Goal: Task Accomplishment & Management: Manage account settings

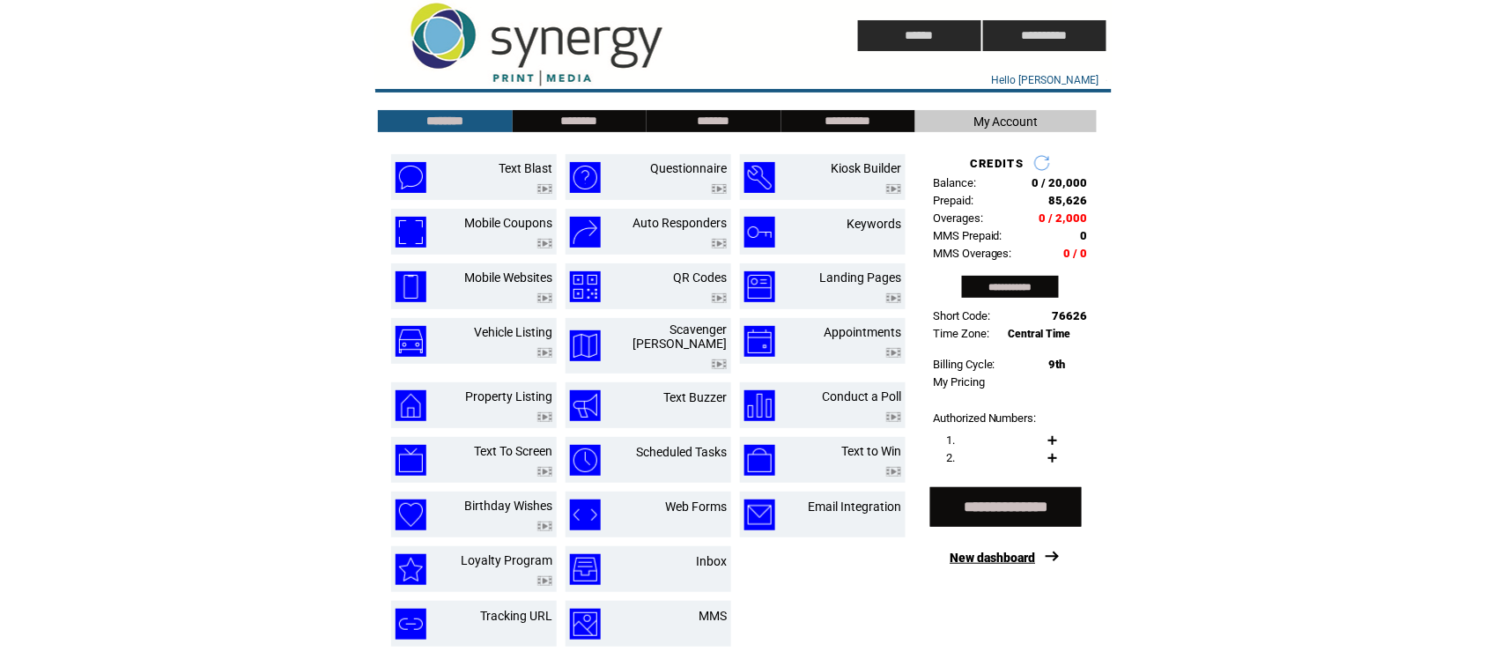
click at [990, 564] on link "New dashboard" at bounding box center [993, 558] width 85 height 14
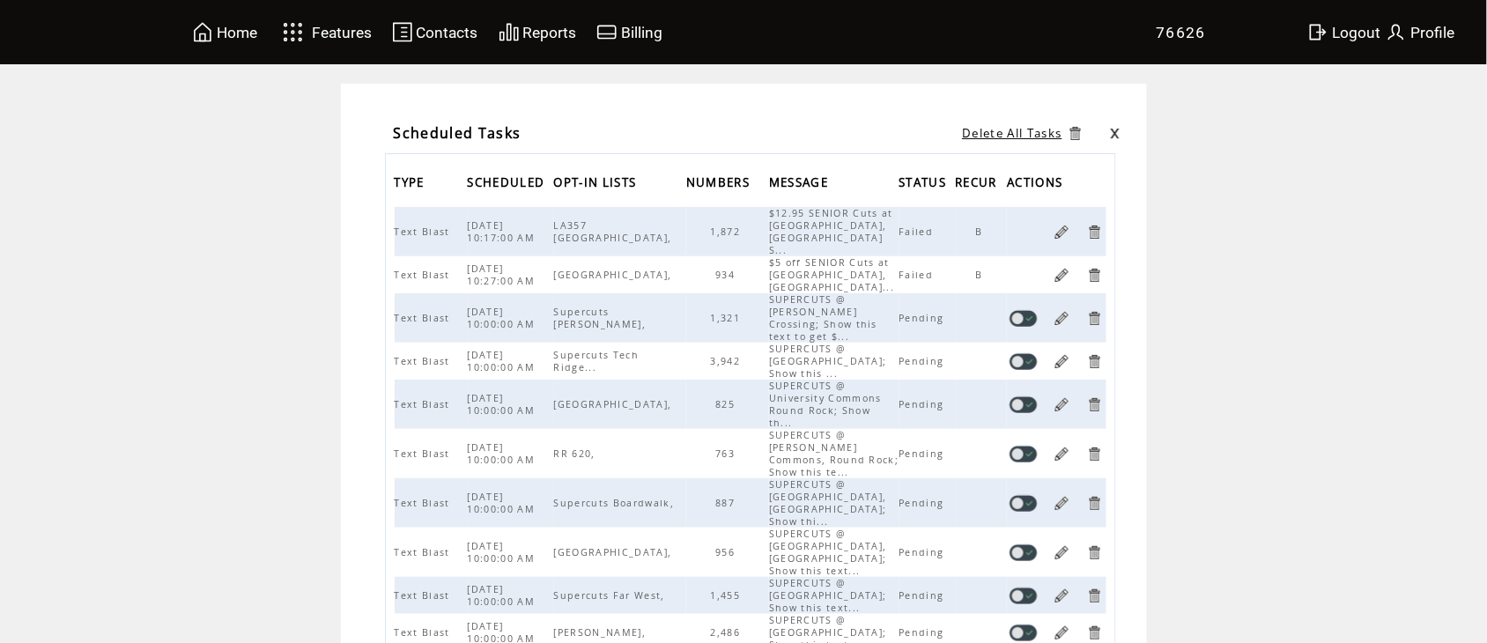
click at [1038, 314] on link at bounding box center [1024, 318] width 28 height 17
drag, startPoint x: 0, startPoint y: 0, endPoint x: 1032, endPoint y: 350, distance: 1089.6
click at [1032, 353] on link at bounding box center [1024, 361] width 28 height 17
click at [1033, 397] on link at bounding box center [1024, 405] width 28 height 17
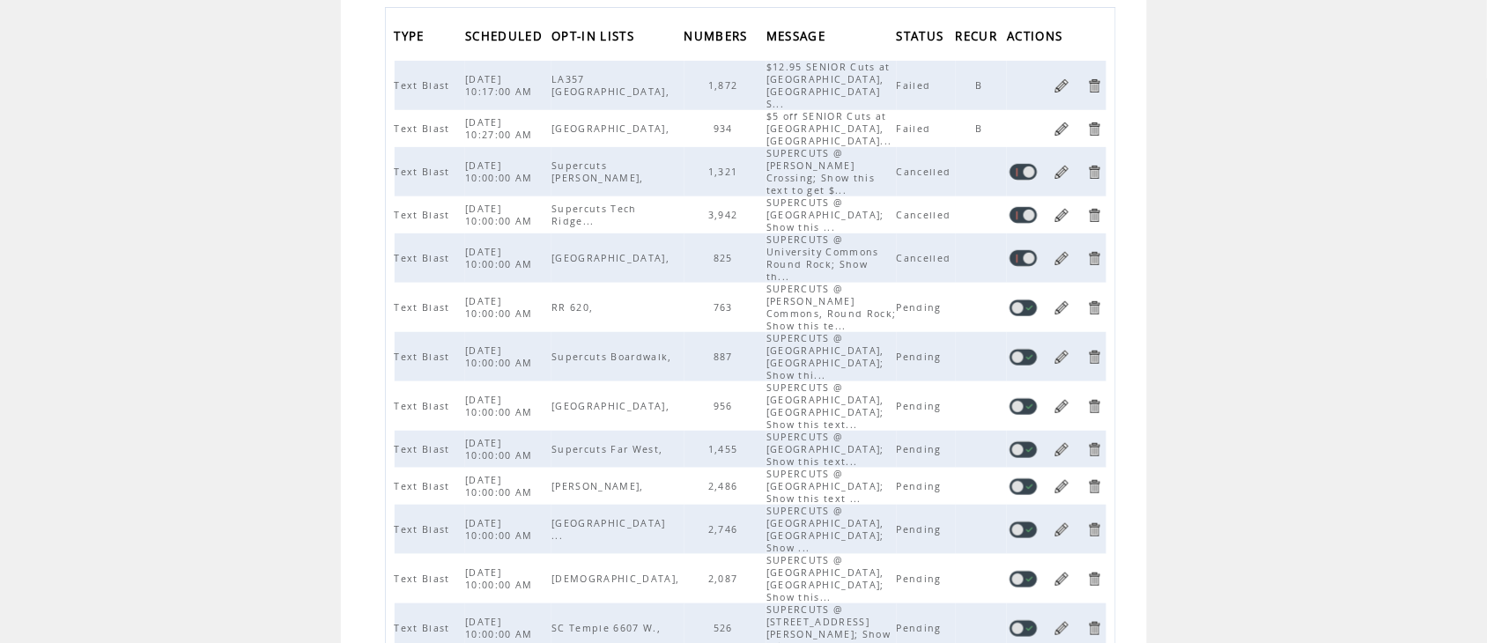
click at [1038, 300] on link at bounding box center [1024, 308] width 28 height 17
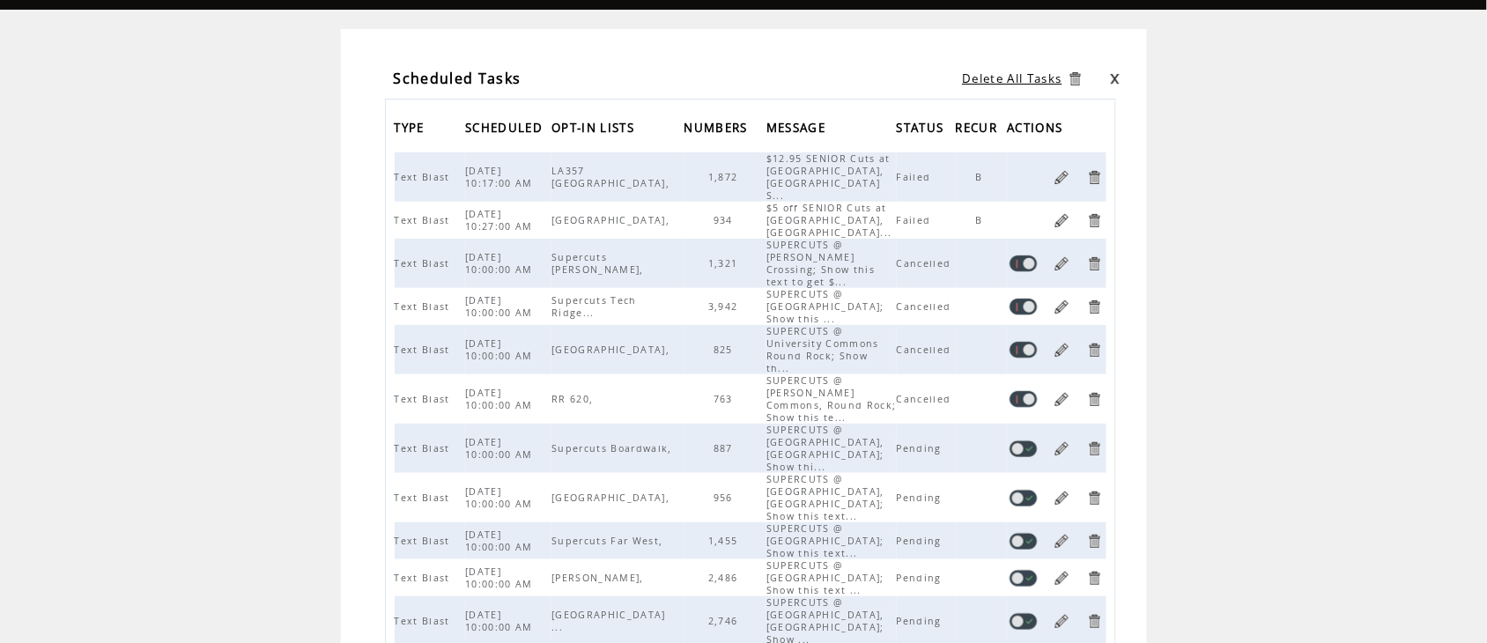
scroll to position [146, 0]
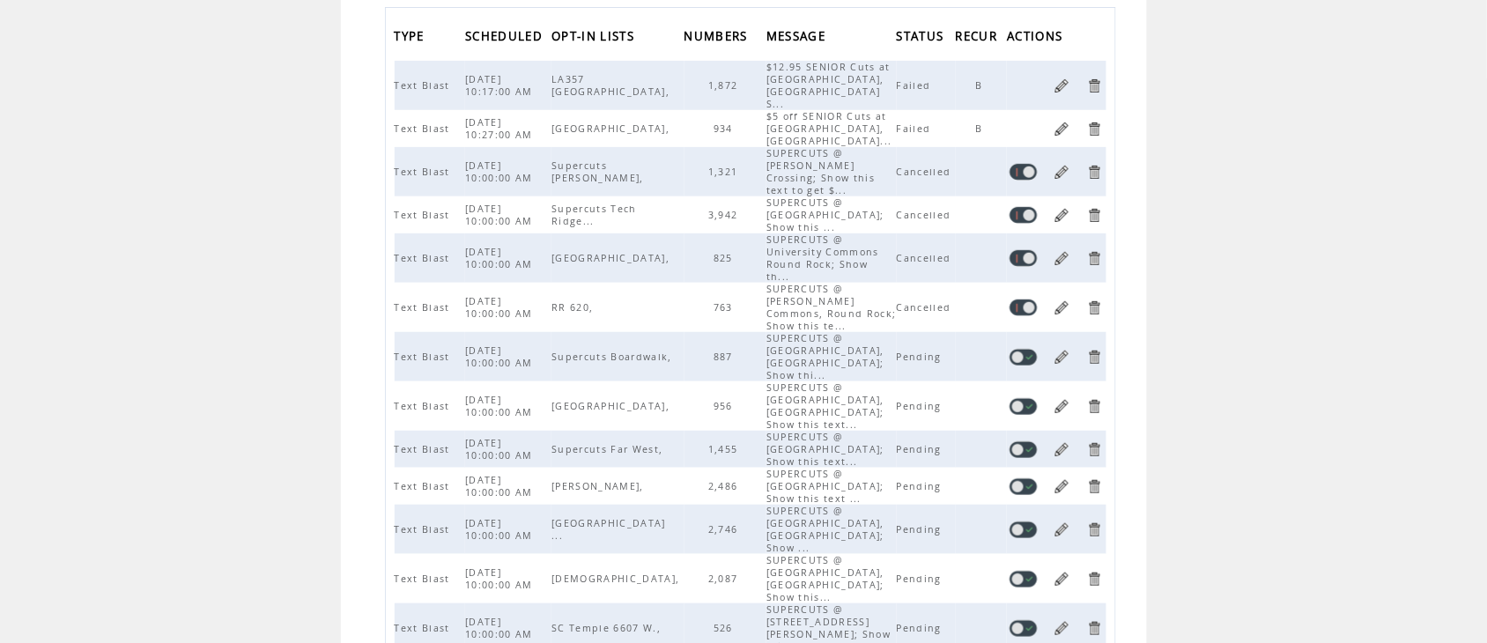
click at [1038, 349] on link at bounding box center [1024, 357] width 28 height 17
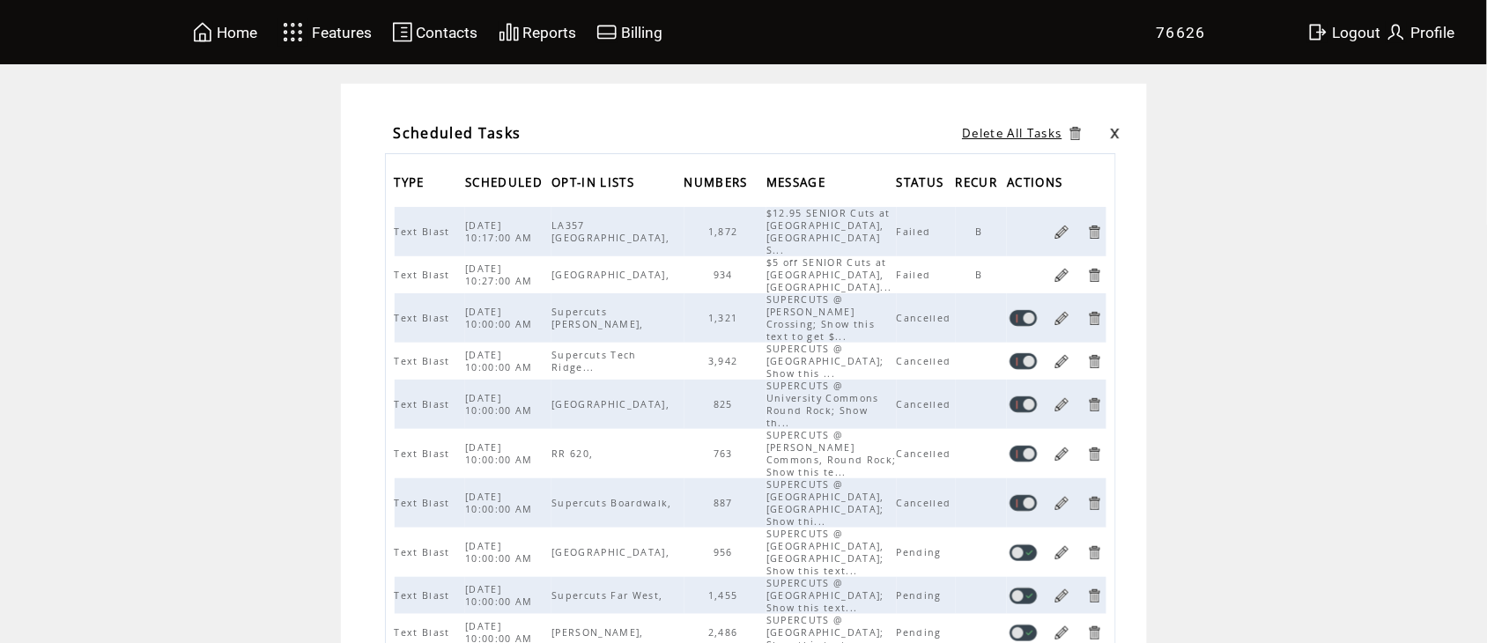
click at [1038, 545] on link at bounding box center [1024, 553] width 28 height 17
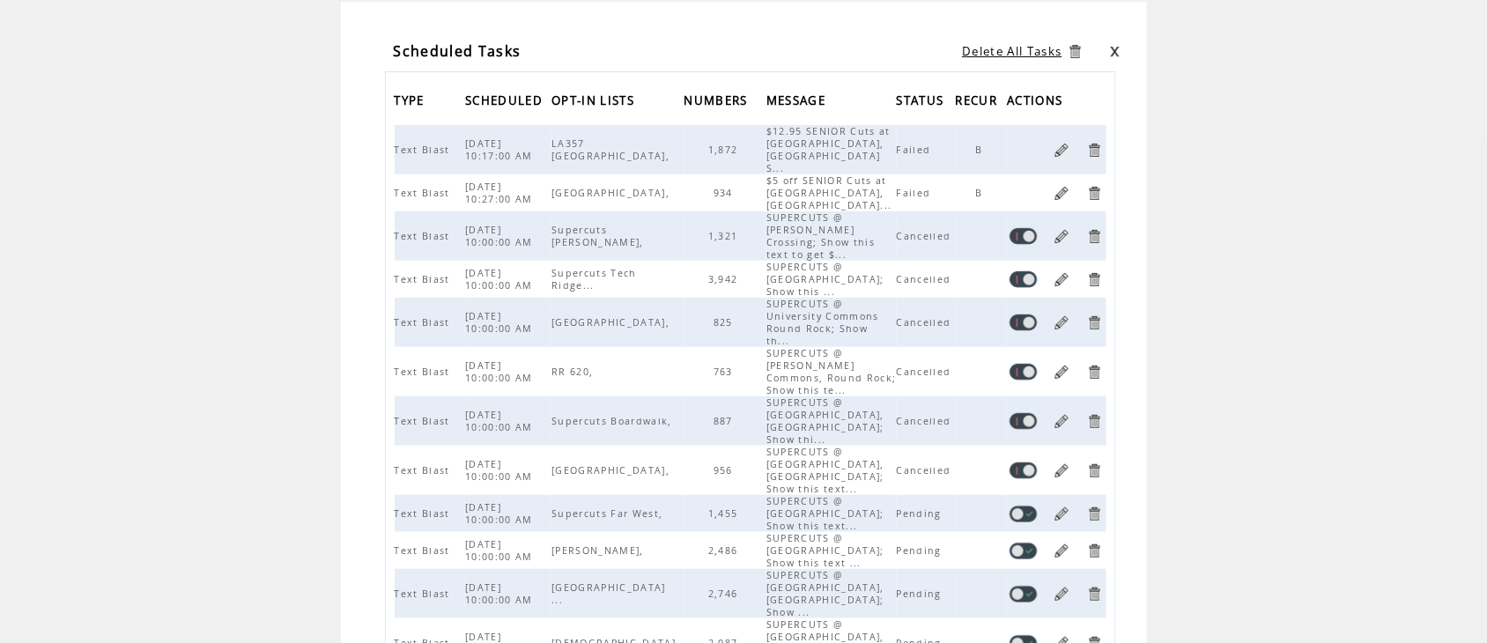
scroll to position [146, 0]
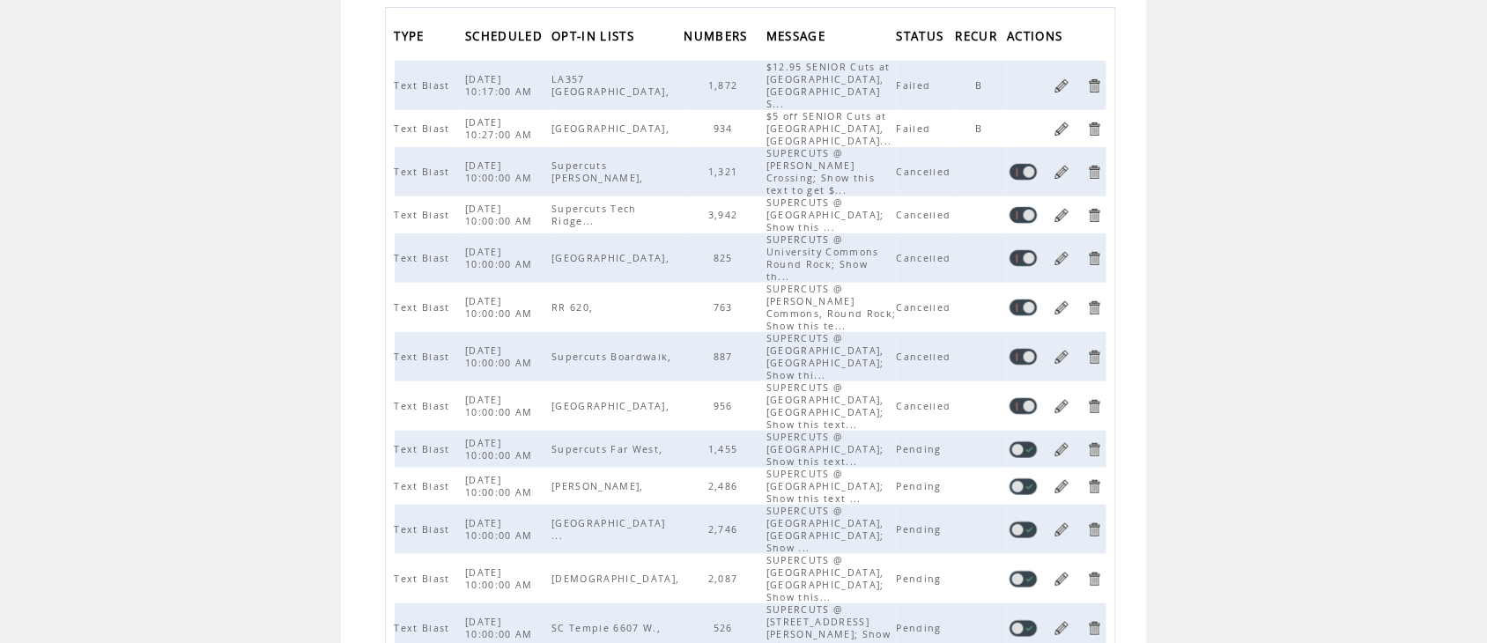
click at [1038, 441] on link at bounding box center [1024, 449] width 28 height 17
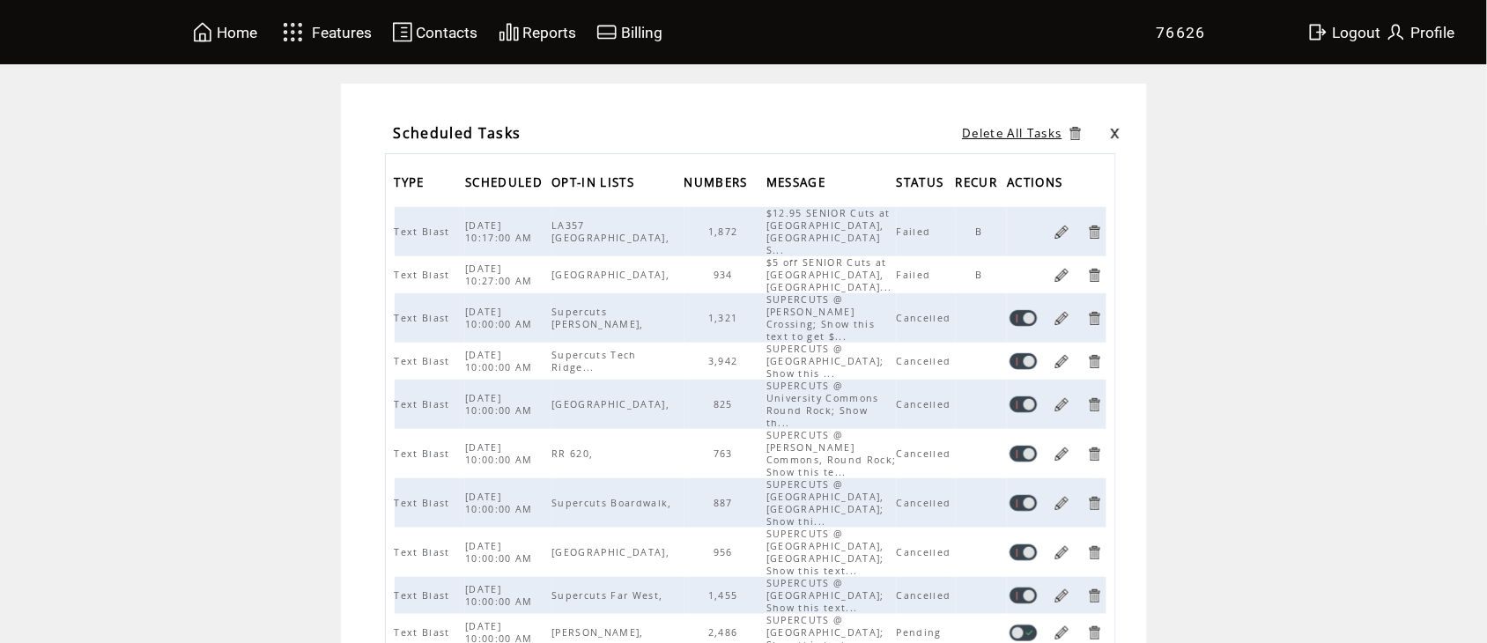
click at [1041, 622] on table at bounding box center [1056, 633] width 99 height 22
click at [1038, 625] on link at bounding box center [1024, 633] width 28 height 17
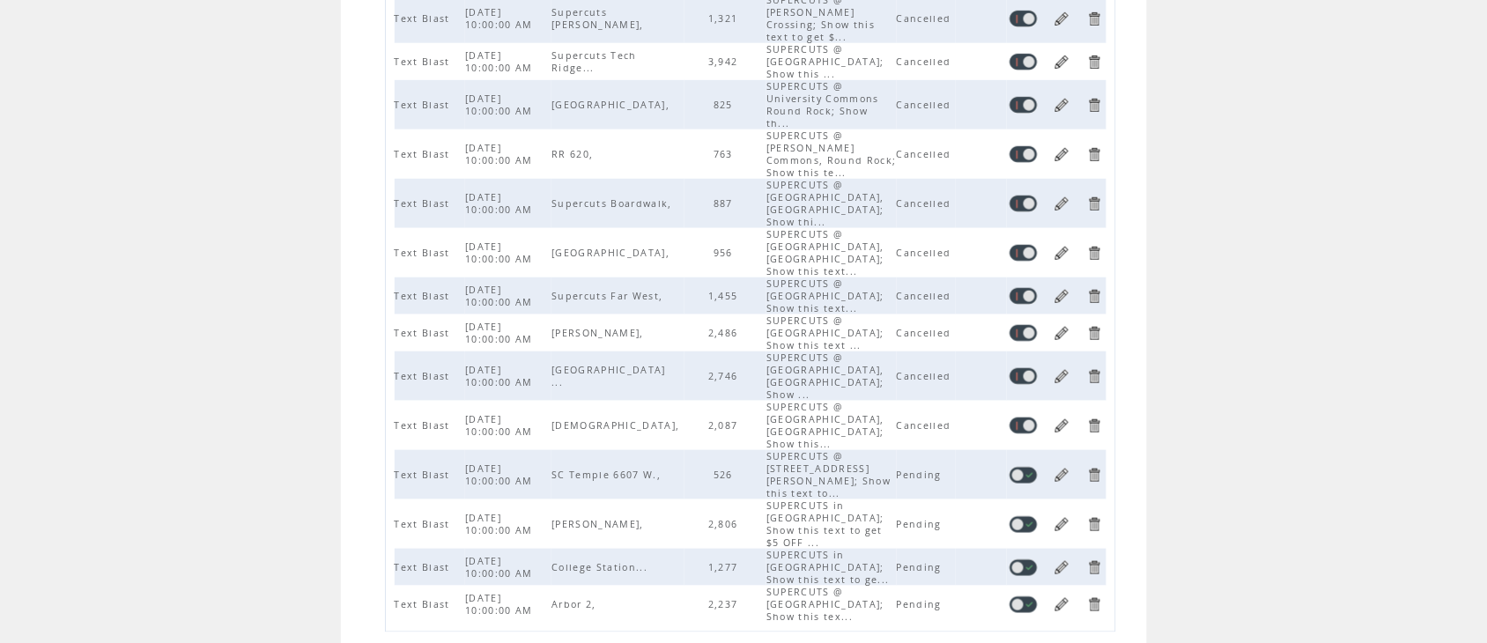
click at [1038, 597] on link at bounding box center [1024, 605] width 28 height 17
click at [1038, 560] on link at bounding box center [1024, 568] width 28 height 17
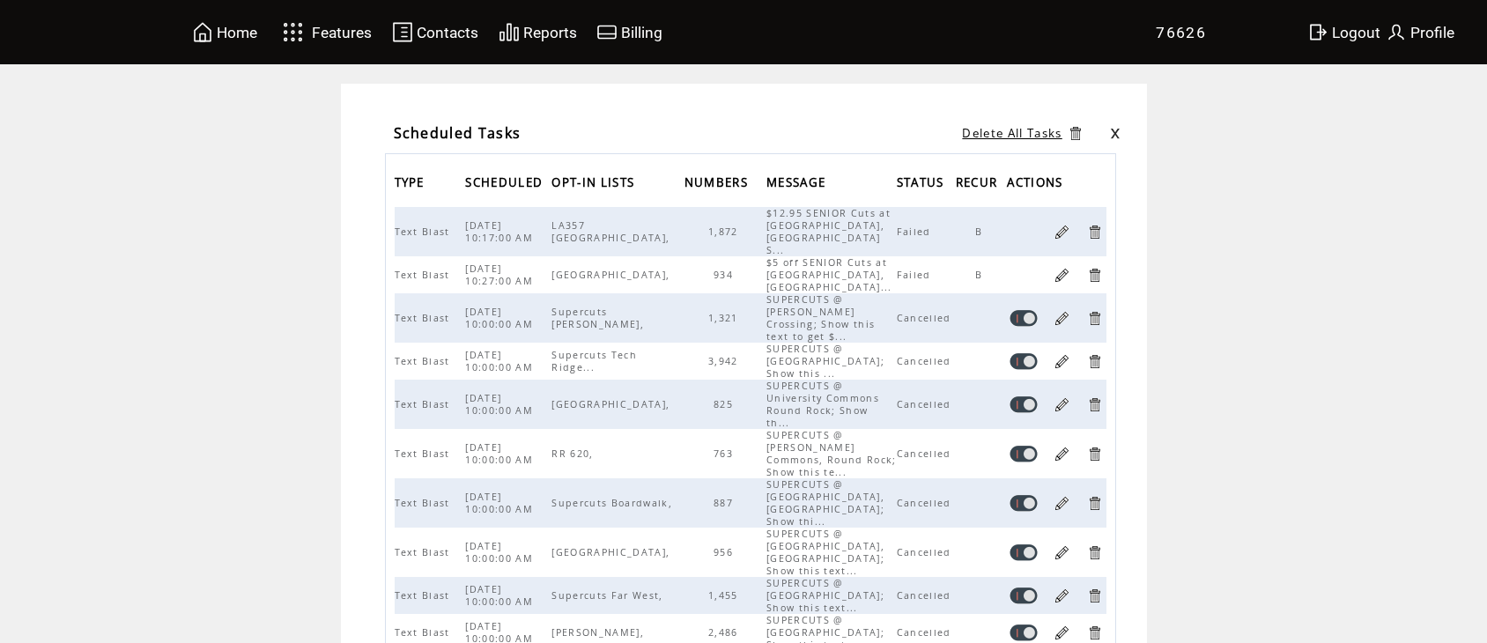
scroll to position [300, 0]
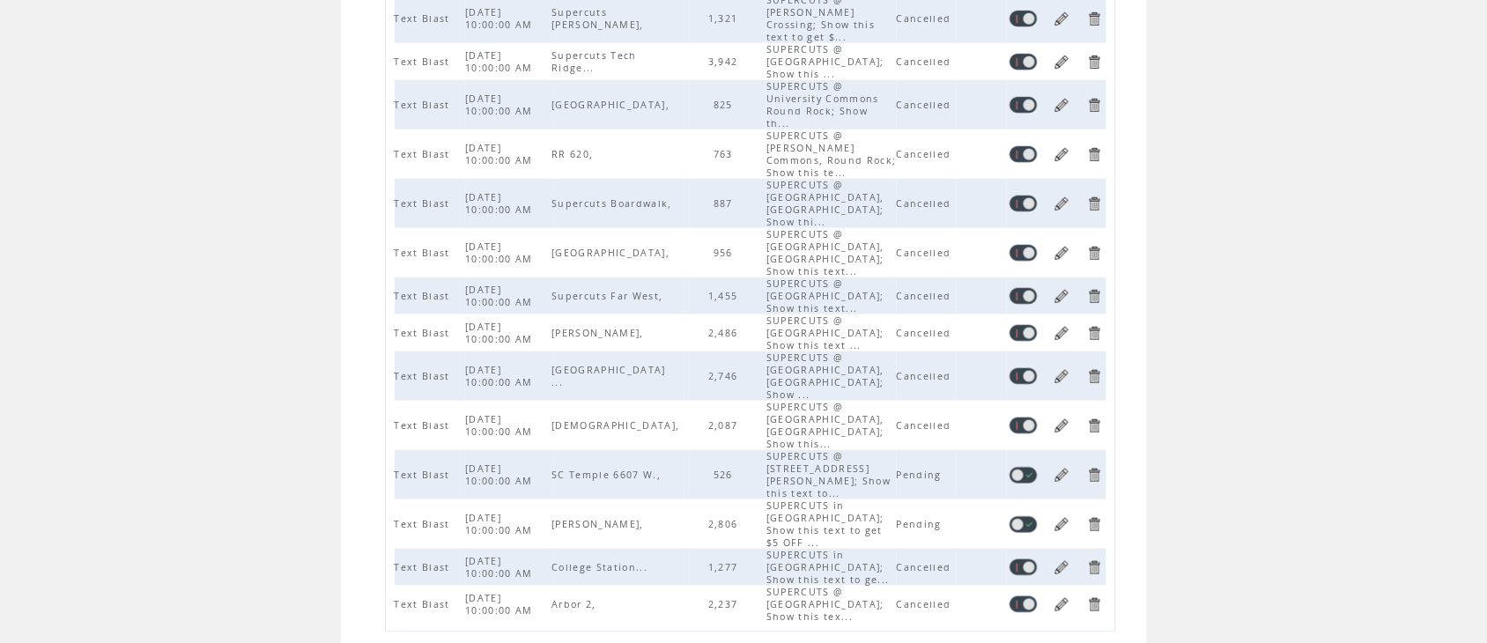
click at [1032, 516] on link at bounding box center [1024, 524] width 28 height 17
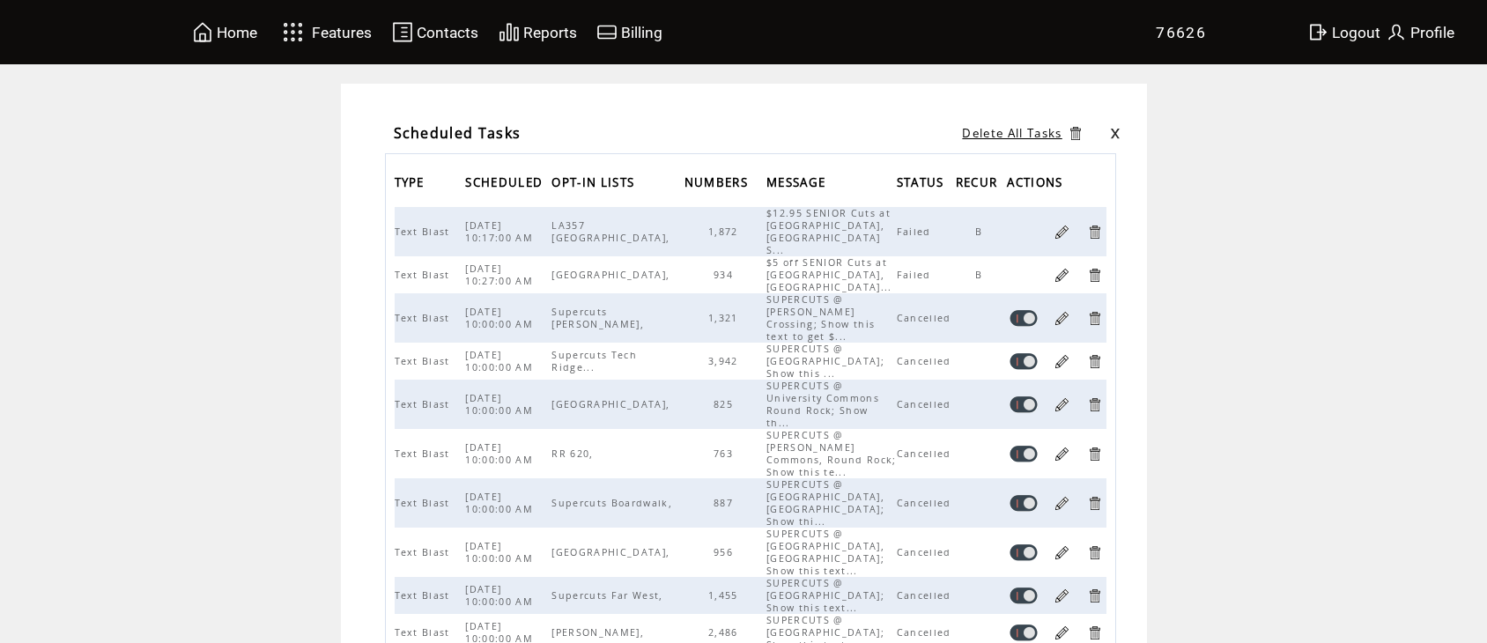
scroll to position [300, 0]
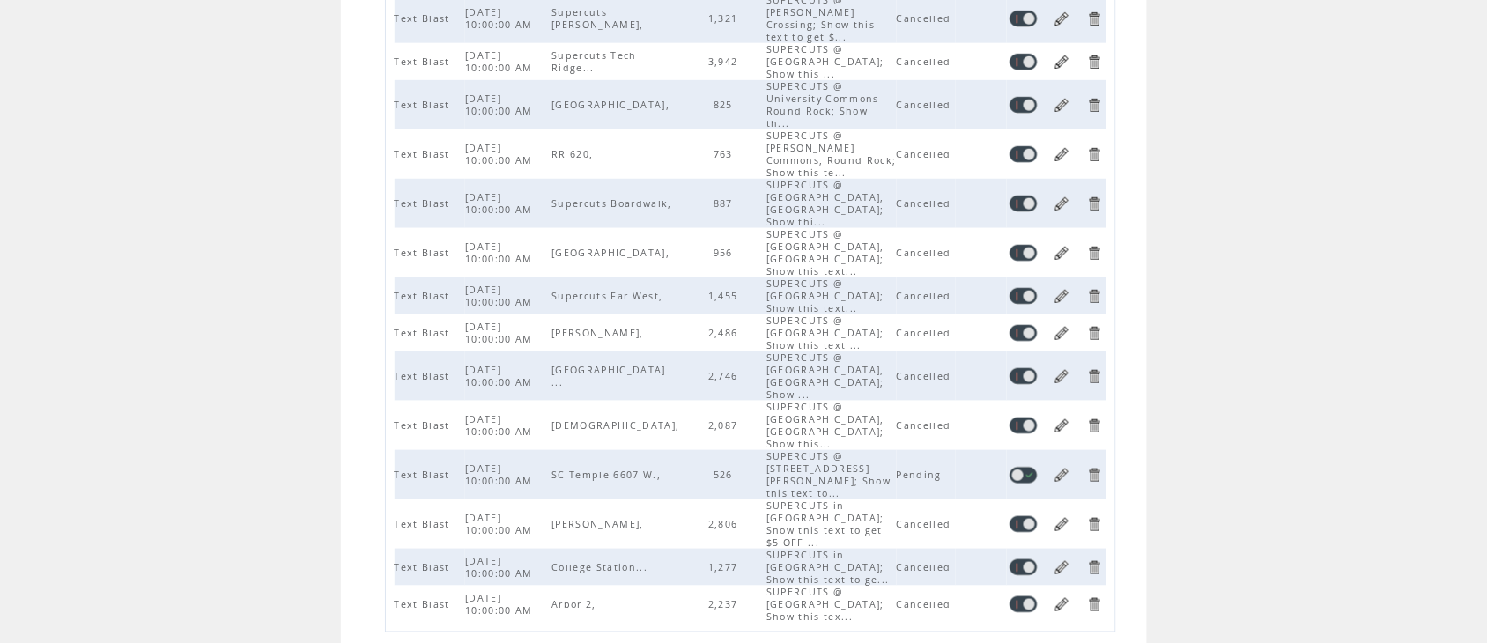
click at [1037, 467] on link at bounding box center [1024, 475] width 28 height 17
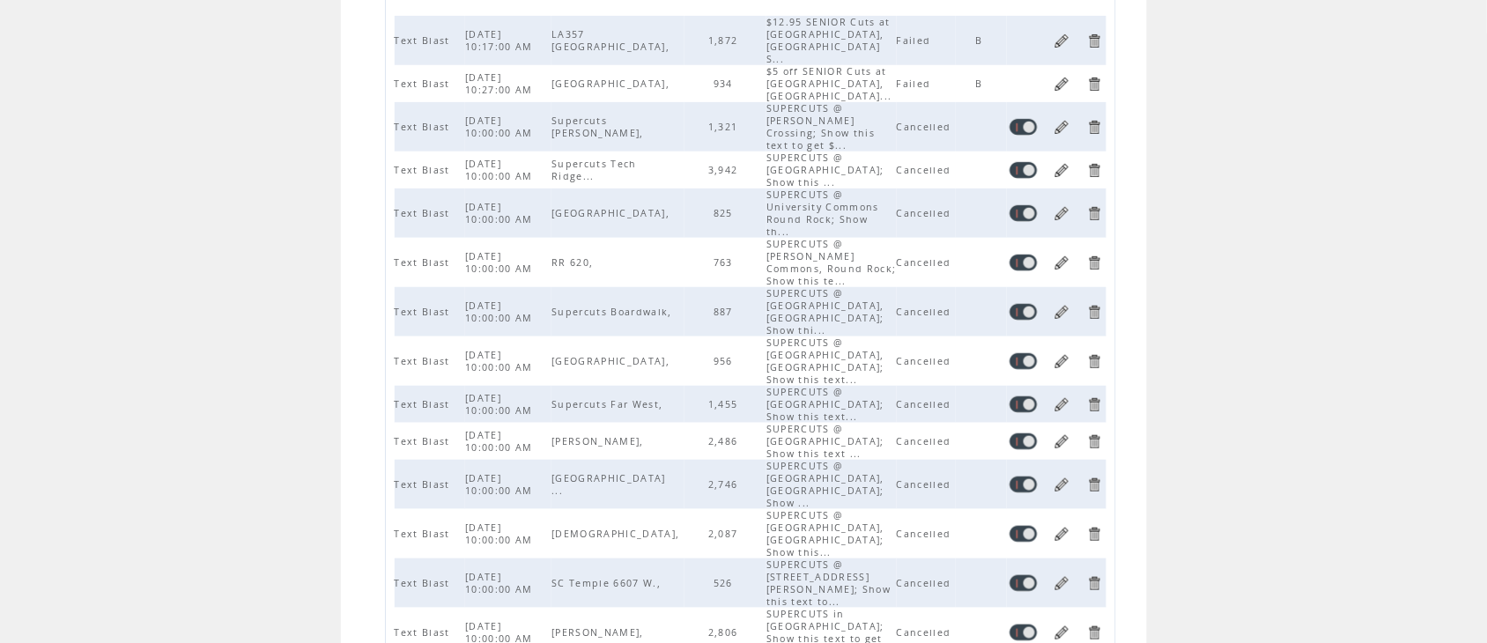
scroll to position [300, 0]
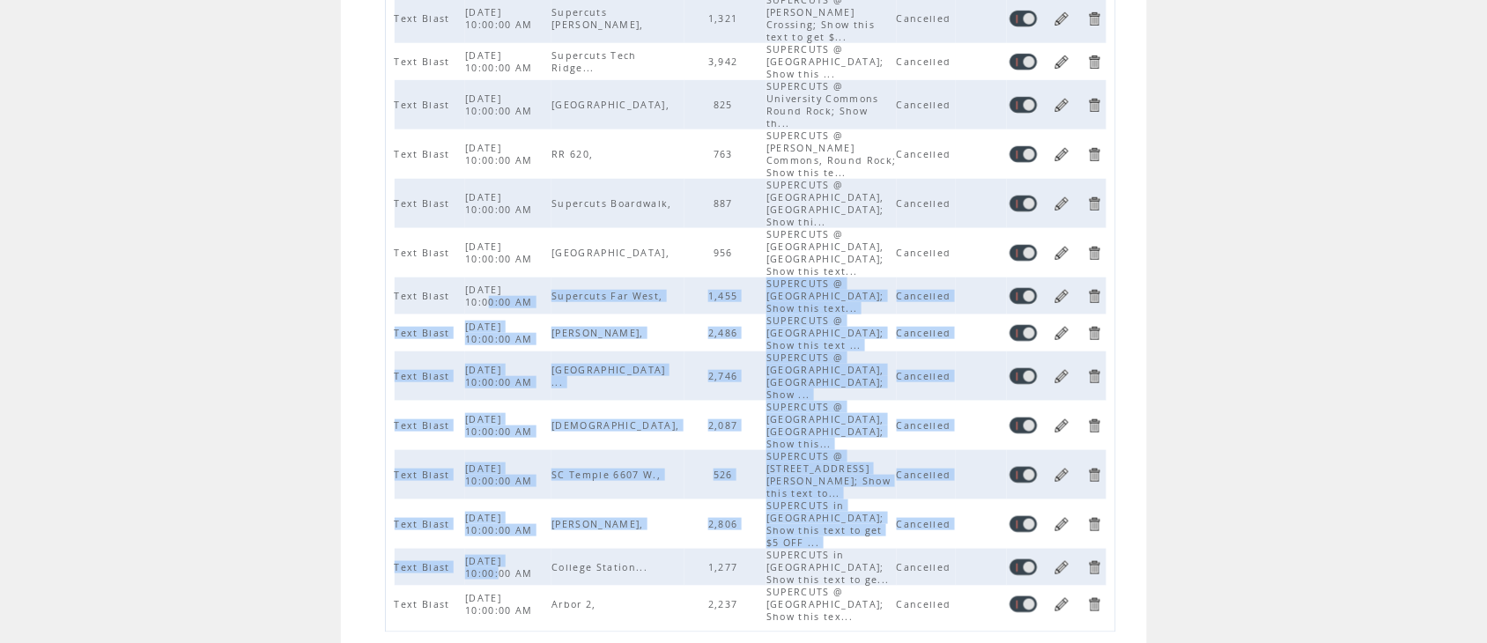
drag, startPoint x: 545, startPoint y: 490, endPoint x: 530, endPoint y: 258, distance: 232.2
click at [530, 258] on tbody "Text Blast 08/13/2025 10:17:00 AM LA357 Baton Rouge, 1,872 $12.95 SENIOR Cuts a…" at bounding box center [751, 265] width 712 height 716
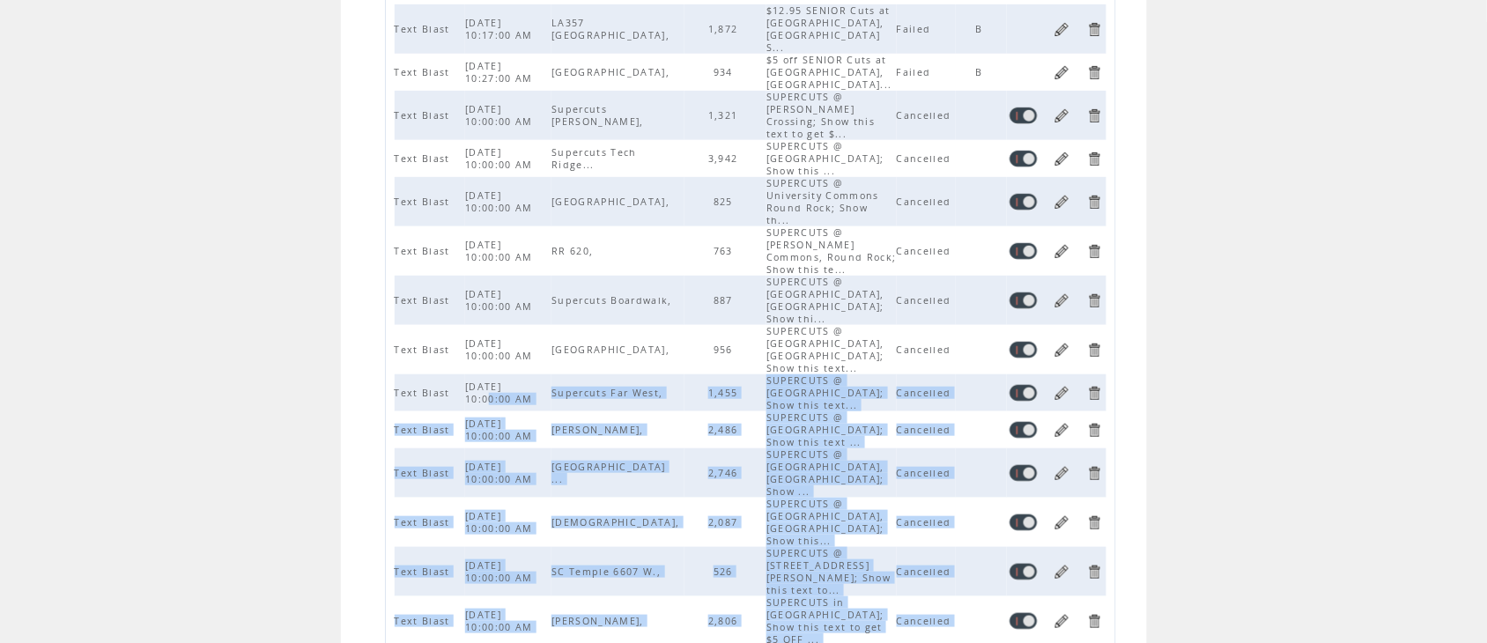
scroll to position [152, 0]
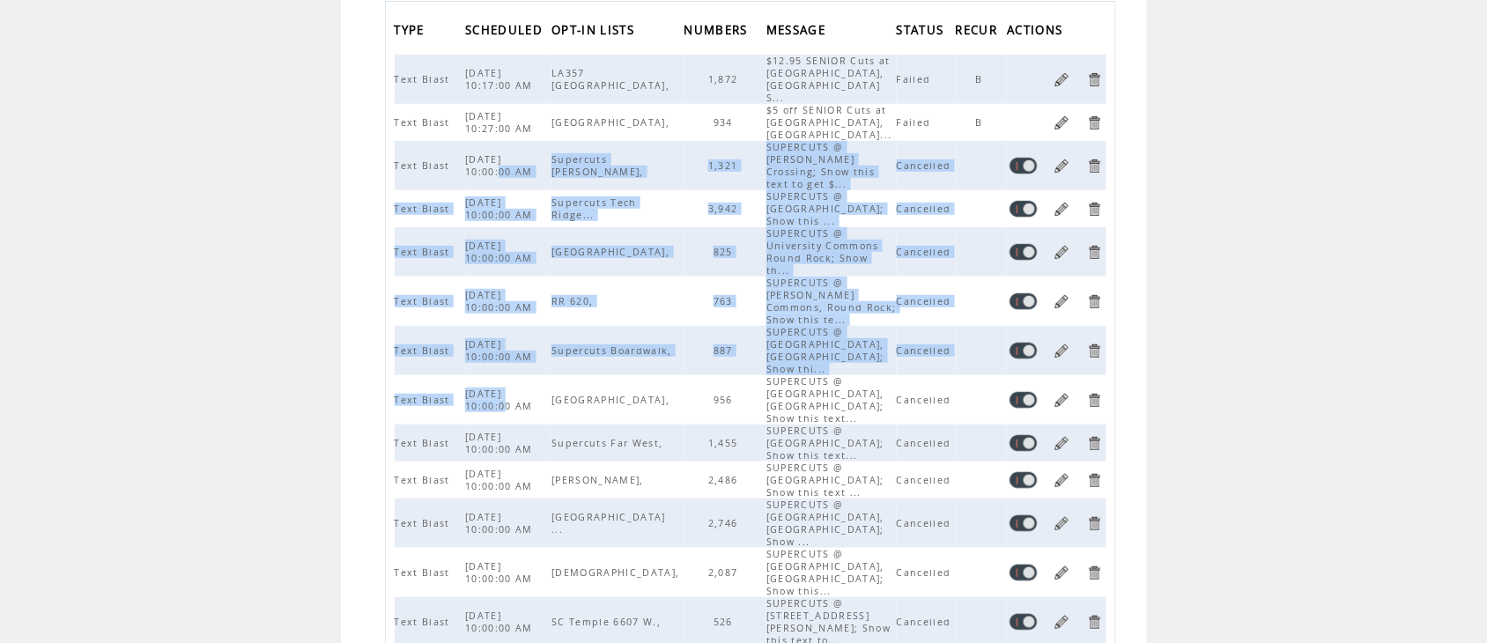
drag, startPoint x: 552, startPoint y: 372, endPoint x: 546, endPoint y: 160, distance: 211.6
click at [546, 160] on tbody "Text Blast 08/13/2025 10:17:00 AM LA357 Baton Rouge, 1,872 $12.95 SENIOR Cuts a…" at bounding box center [751, 413] width 712 height 716
click at [552, 176] on td "09/01/2025 10:00:00 AM" at bounding box center [508, 165] width 86 height 49
